Goal: Task Accomplishment & Management: Use online tool/utility

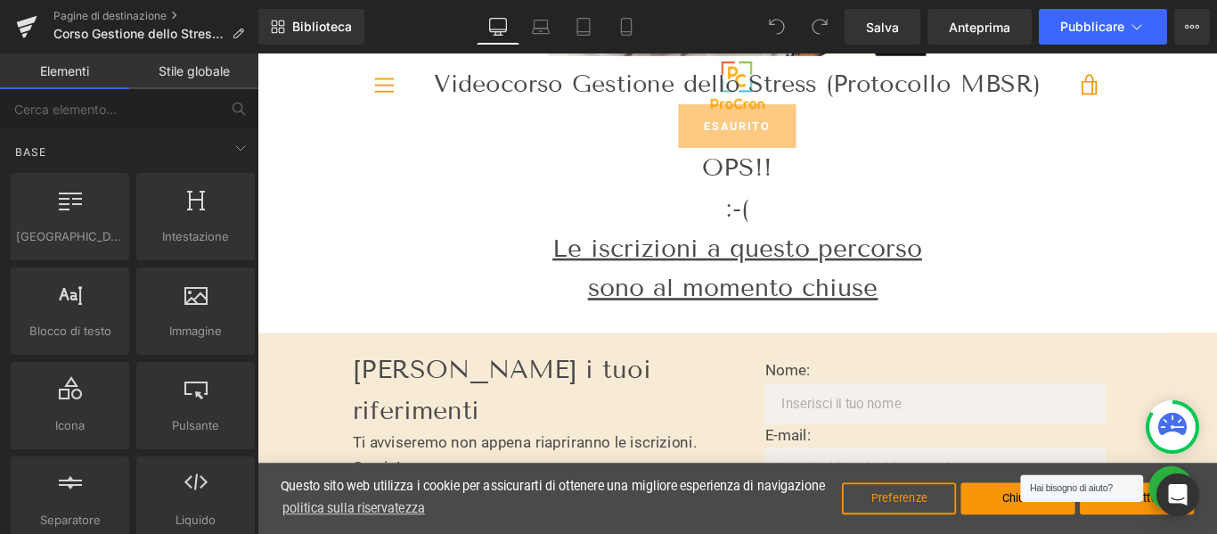
scroll to position [356, 0]
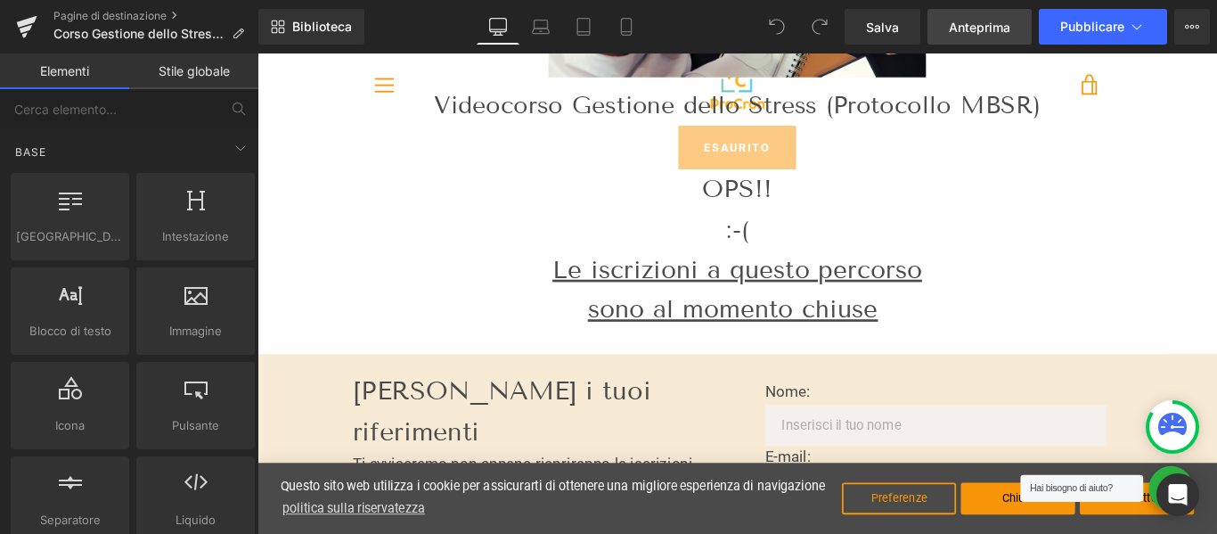
click at [973, 37] on link "Anteprima" at bounding box center [979, 27] width 104 height 36
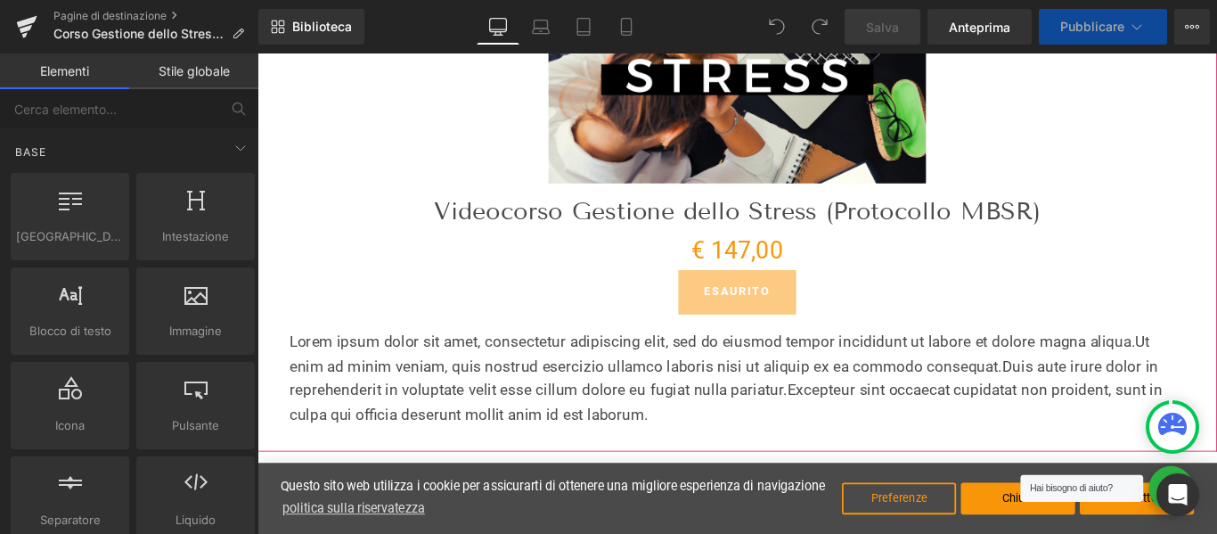
scroll to position [267, 0]
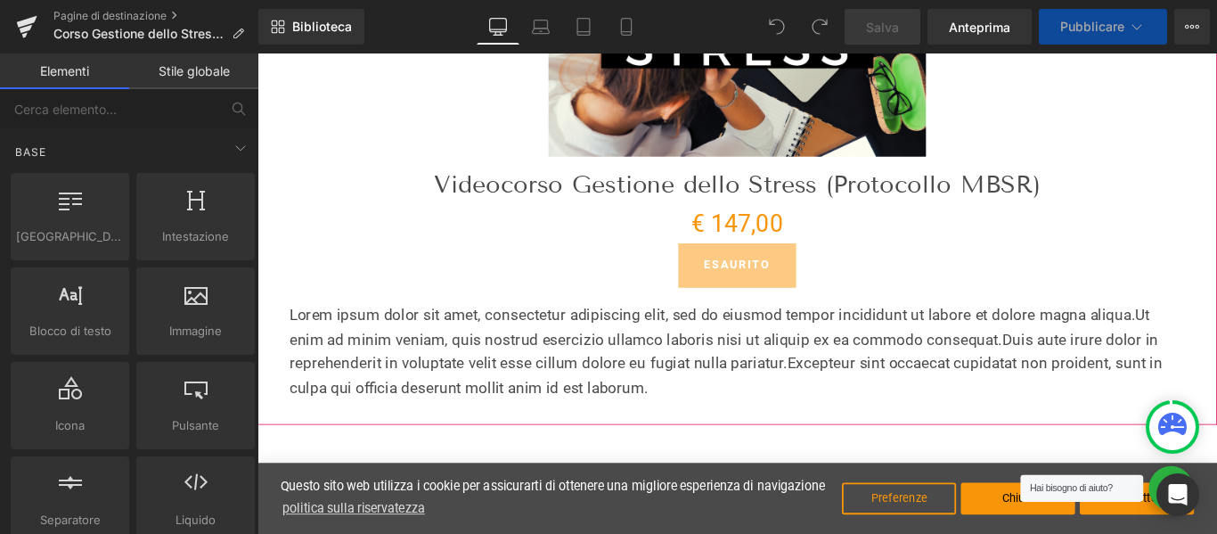
click at [359, 370] on font "Ut enim ad minim veniam, quis nostrud esercizio ullamco laboris nisi ut aliquip…" at bounding box center [776, 361] width 967 height 48
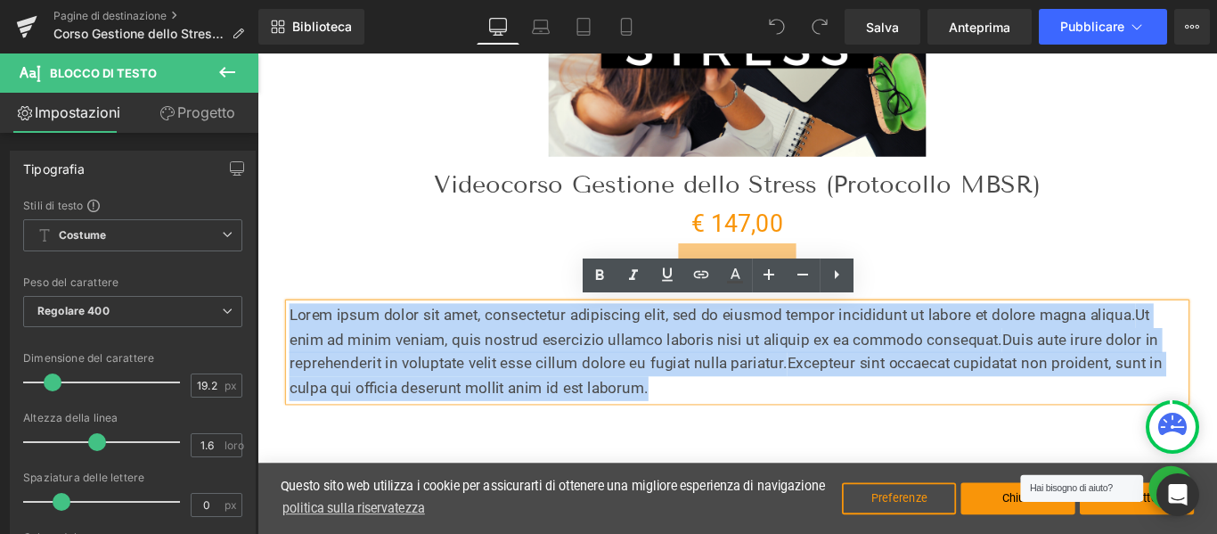
drag, startPoint x: 701, startPoint y: 431, endPoint x: 286, endPoint y: 343, distance: 424.4
click at [286, 343] on div "Saldi (P) Immagine Videocorso Gestione dello Stress (Protocollo MBSR) (P) Titol…" at bounding box center [796, 187] width 1060 height 513
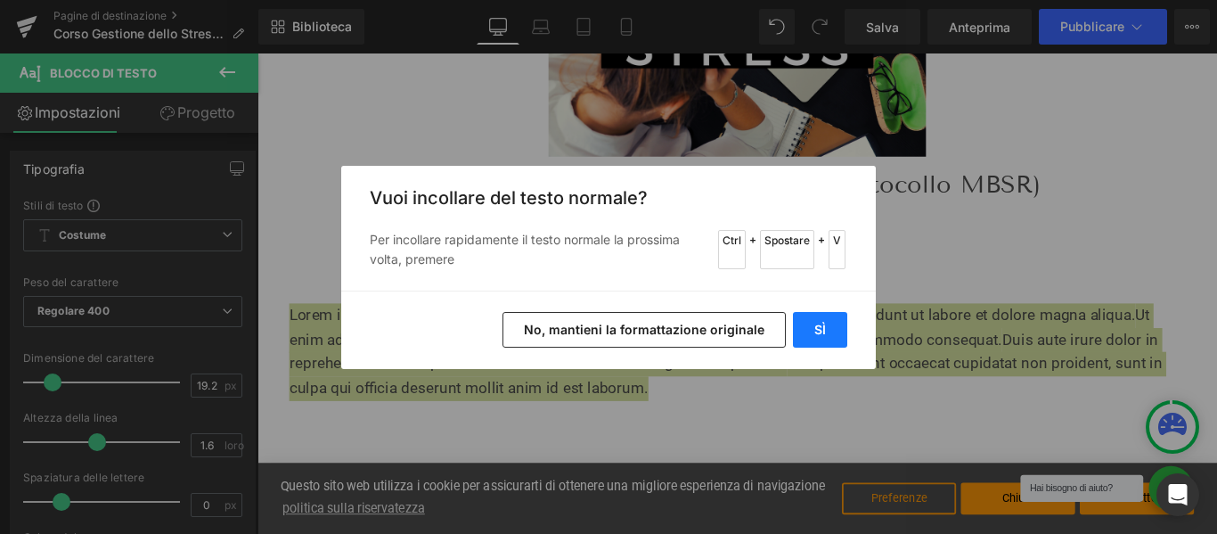
click at [819, 325] on font "SÌ" at bounding box center [820, 329] width 12 height 15
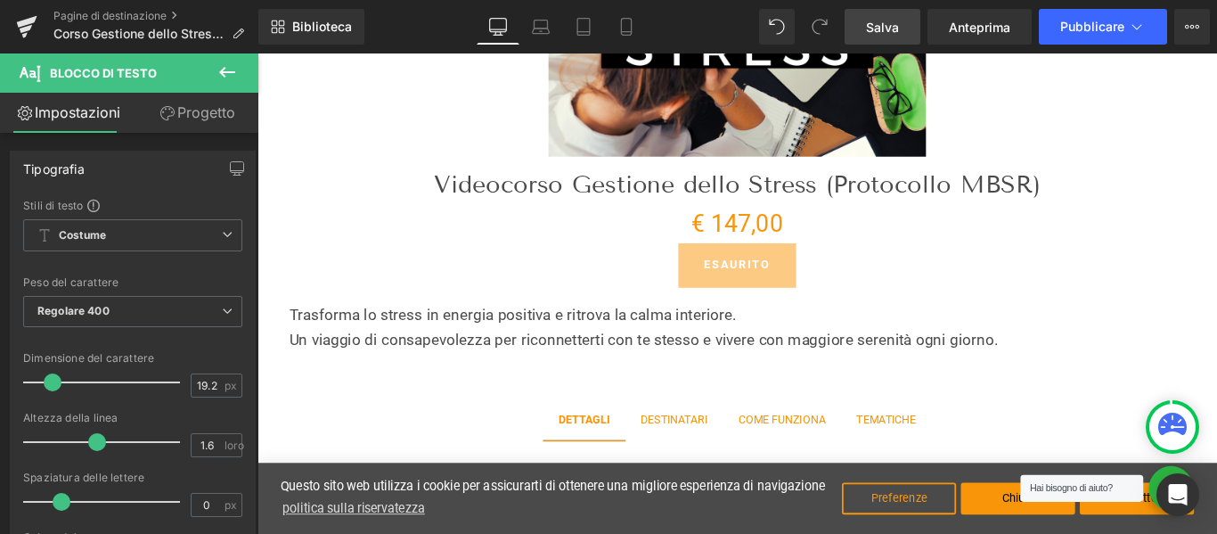
drag, startPoint x: 867, startPoint y: 21, endPoint x: 688, endPoint y: 207, distance: 257.7
click at [867, 21] on font "Salva" at bounding box center [882, 27] width 33 height 15
click at [1086, 27] on font "Pubblicare" at bounding box center [1092, 26] width 64 height 15
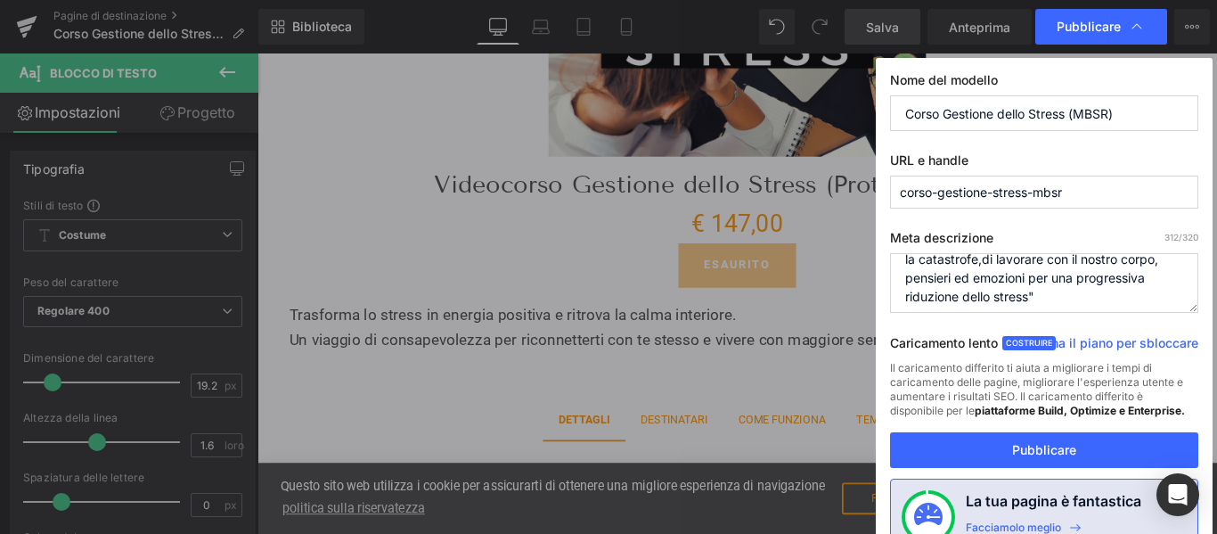
scroll to position [112, 0]
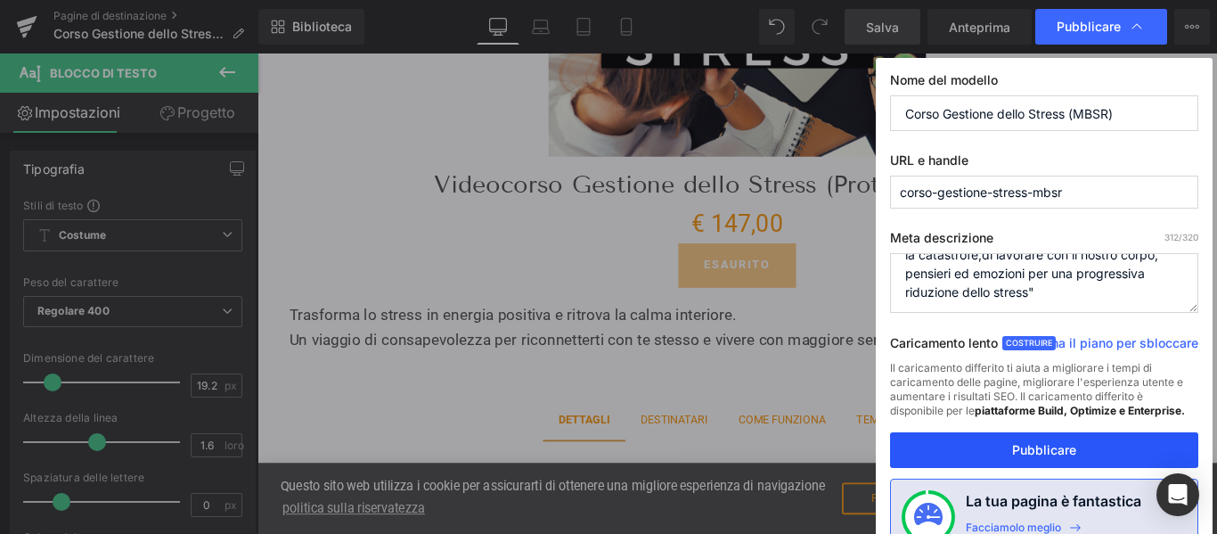
click at [1045, 456] on font "Pubblicare" at bounding box center [1044, 449] width 64 height 15
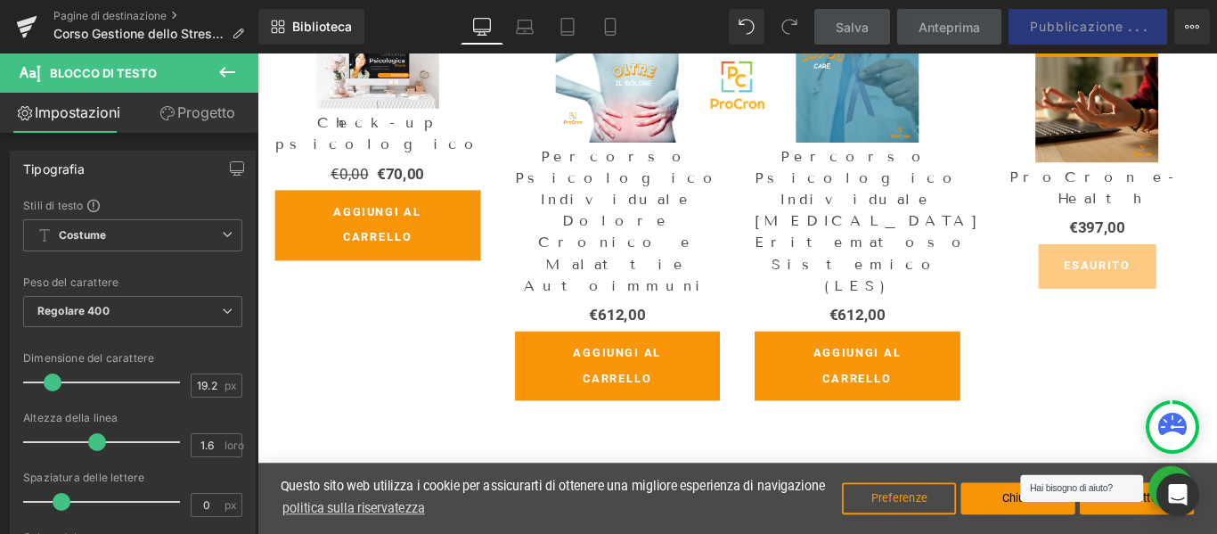
scroll to position [1693, 0]
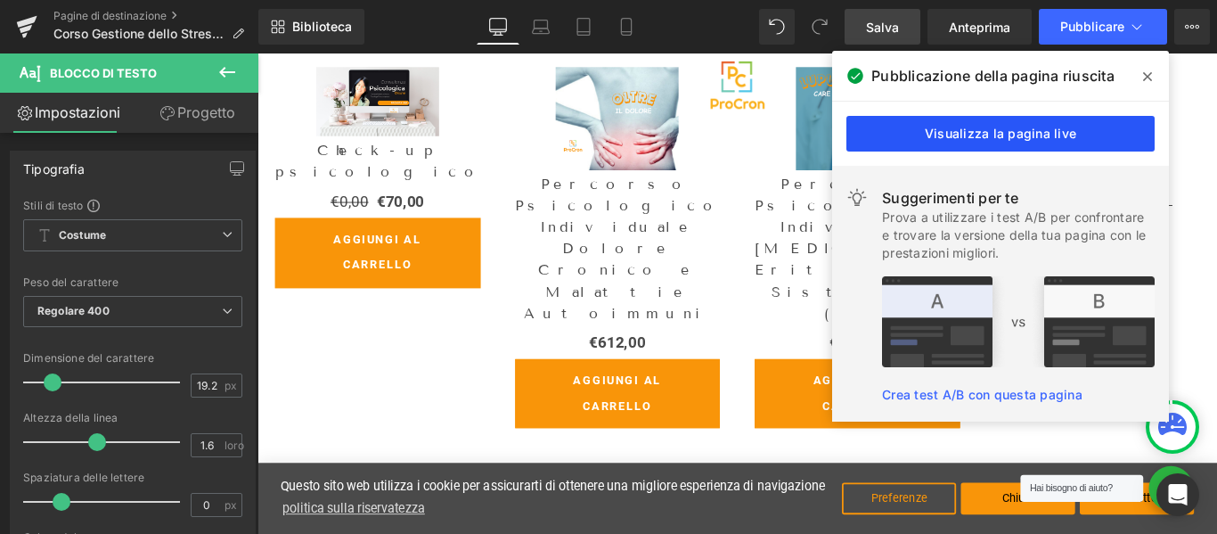
click at [1066, 129] on font "Visualizza la pagina live" at bounding box center [1000, 133] width 151 height 15
